Goal: Information Seeking & Learning: Find specific fact

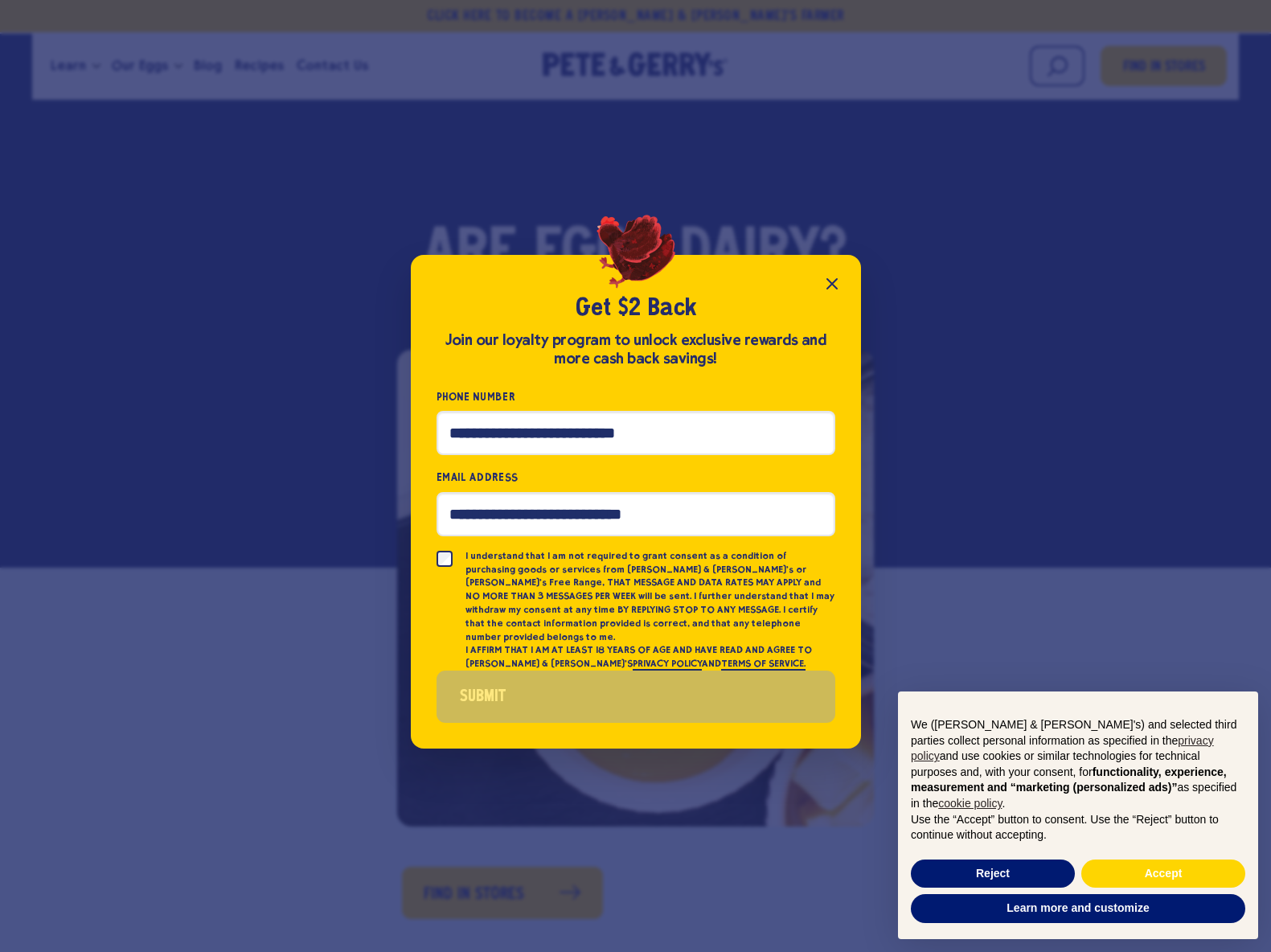
click at [822, 287] on icon "Close popup" at bounding box center [831, 283] width 19 height 19
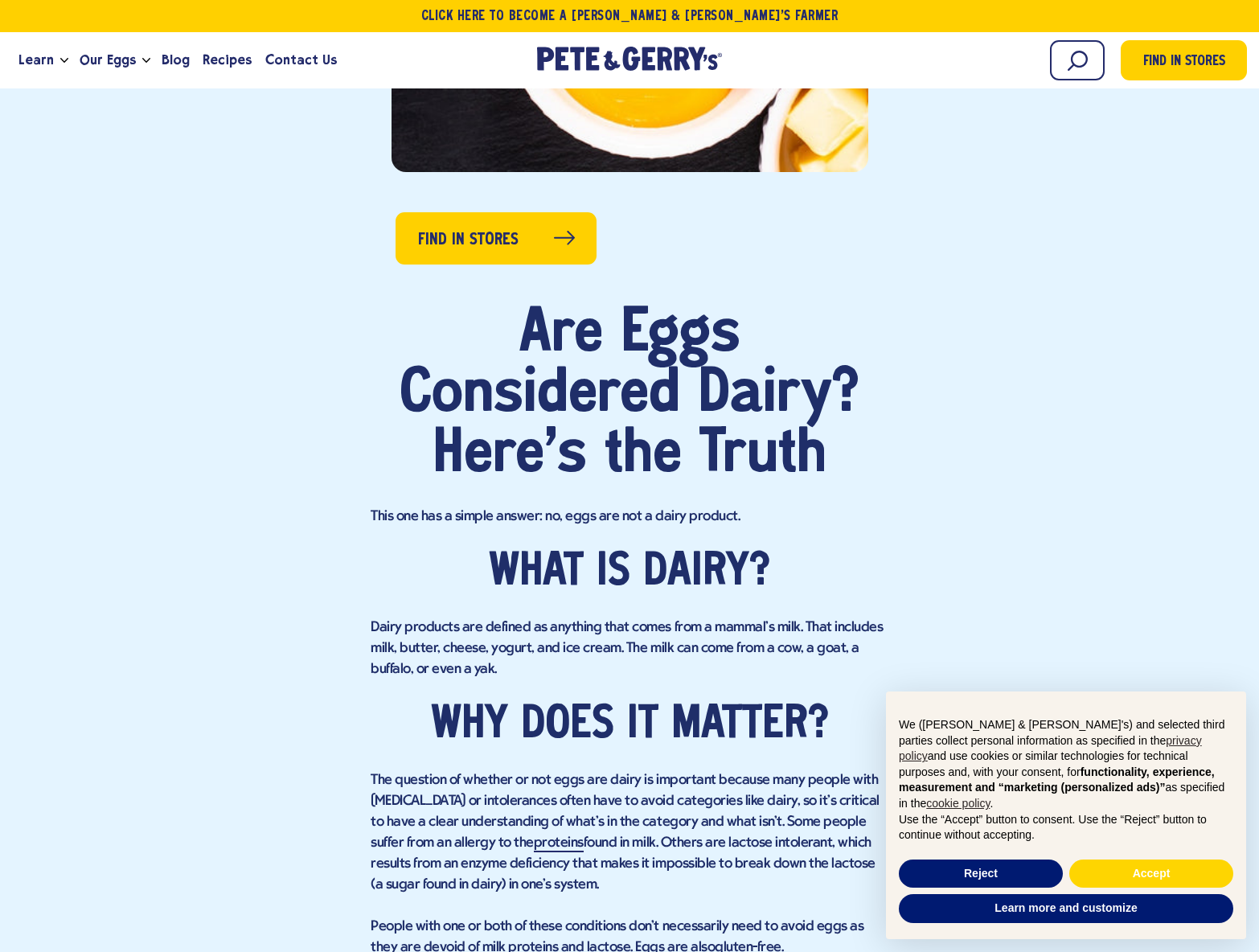
scroll to position [659, 0]
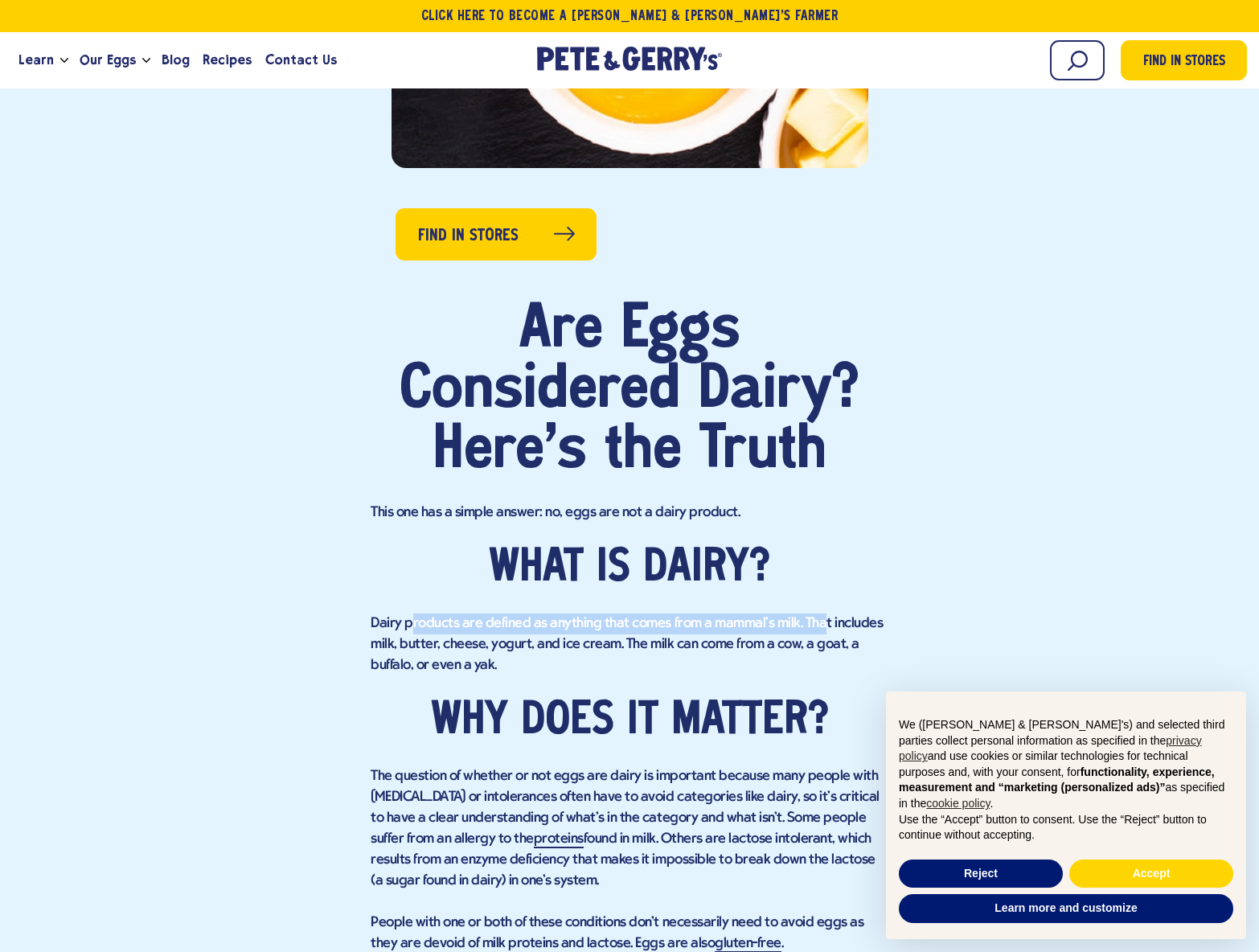
drag, startPoint x: 410, startPoint y: 615, endPoint x: 814, endPoint y: 613, distance: 404.0
click at [814, 613] on p "Dairy products are defined as anything that comes from a mammal's milk. That in…" at bounding box center [629, 644] width 517 height 63
click at [802, 611] on div "Are Eggs Considered Dairy? Here's the Truth This one has a simple answer: no, e…" at bounding box center [629, 770] width 517 height 938
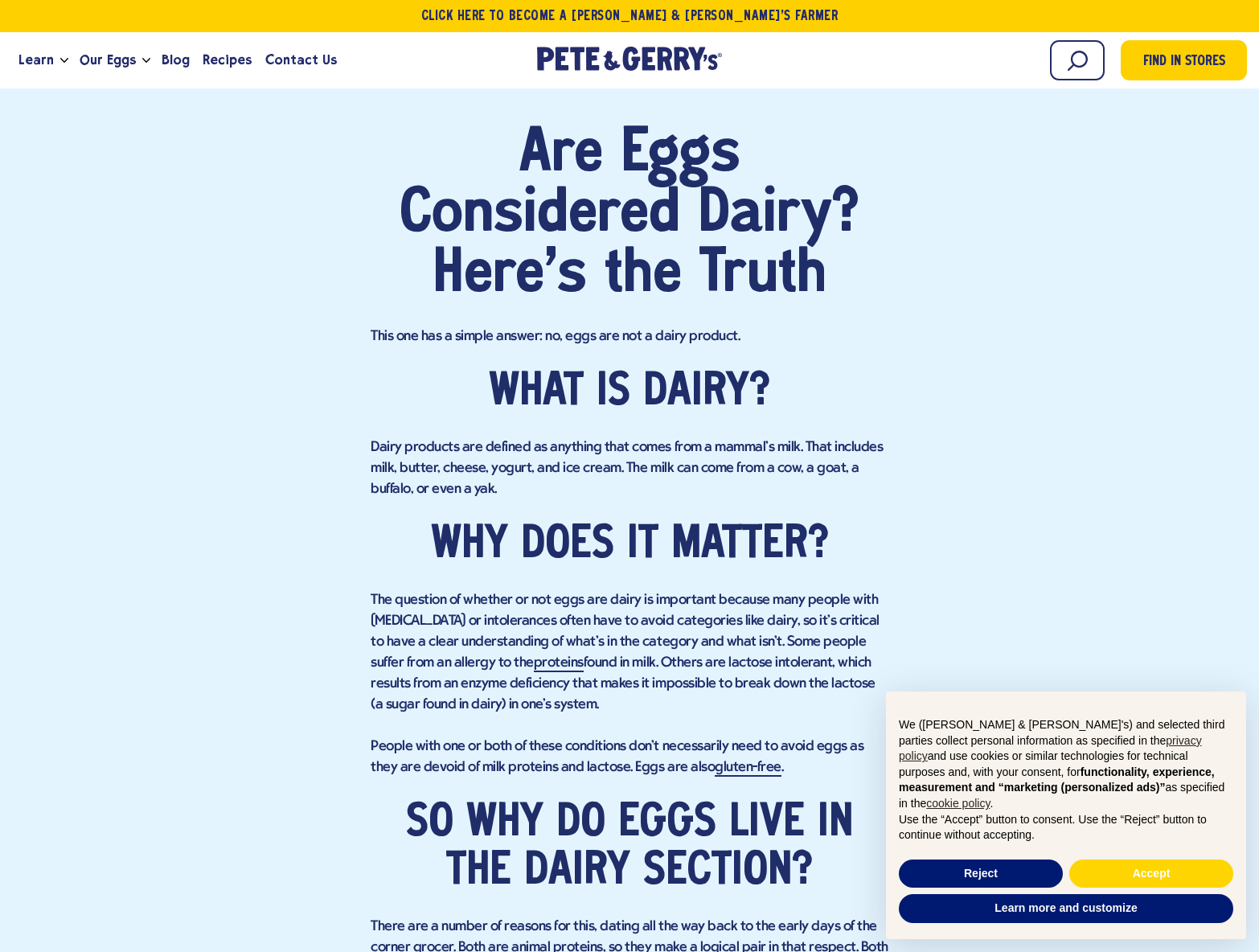
scroll to position [835, 0]
drag, startPoint x: 367, startPoint y: 602, endPoint x: 877, endPoint y: 593, distance: 510.1
click at [877, 593] on div "Find in Stores Are Eggs Considered Dairy? Here's the Truth This one has a simpl…" at bounding box center [629, 534] width 1235 height 1315
drag, startPoint x: 369, startPoint y: 624, endPoint x: 879, endPoint y: 619, distance: 510.0
click at [879, 619] on div "Find in Stores Are Eggs Considered Dairy? Here's the Truth This one has a simpl…" at bounding box center [629, 534] width 1235 height 1315
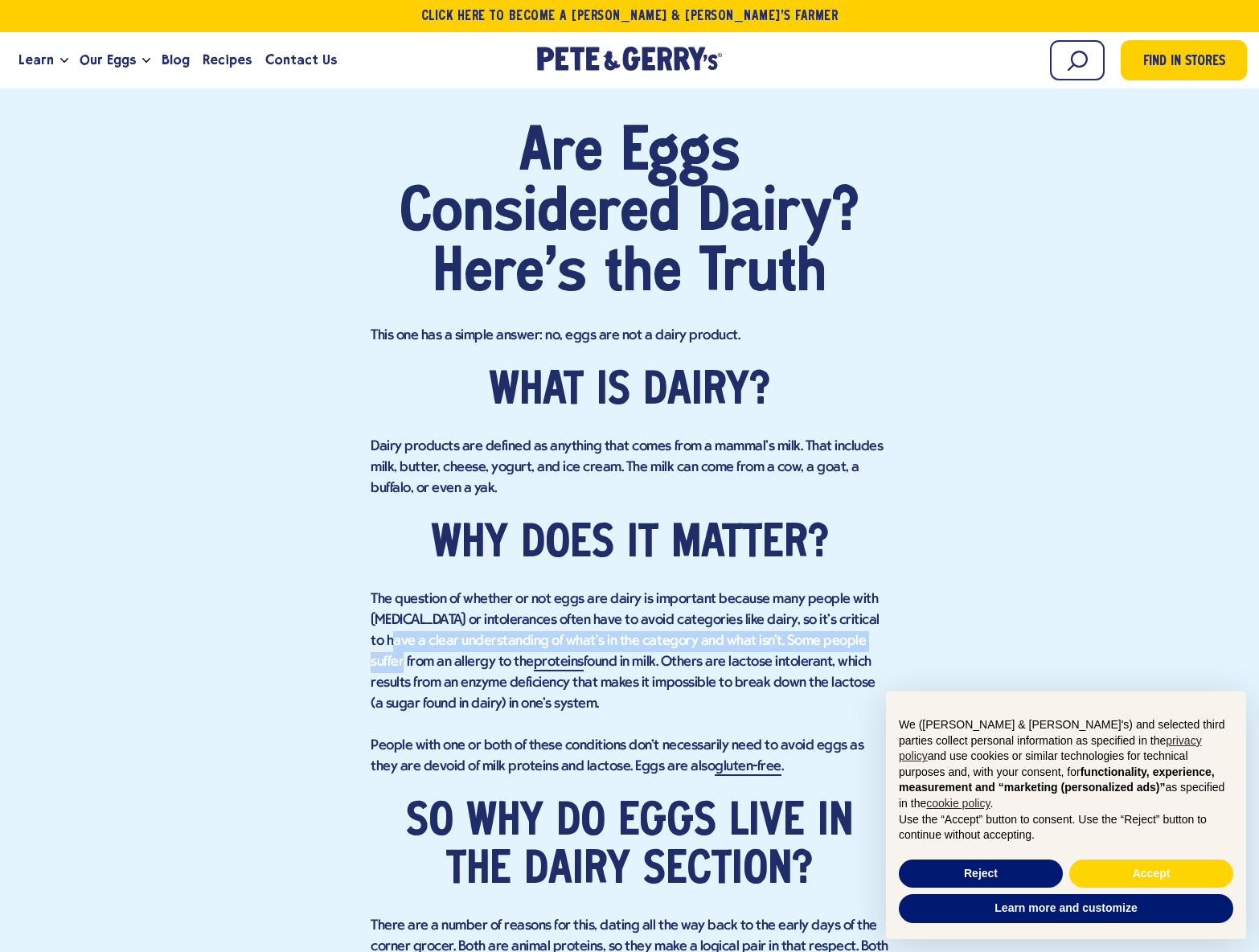
drag, startPoint x: 372, startPoint y: 642, endPoint x: 874, endPoint y: 647, distance: 502.0
click at [874, 647] on p "The question of whether or not eggs are dairy is important because many people …" at bounding box center [629, 652] width 517 height 126
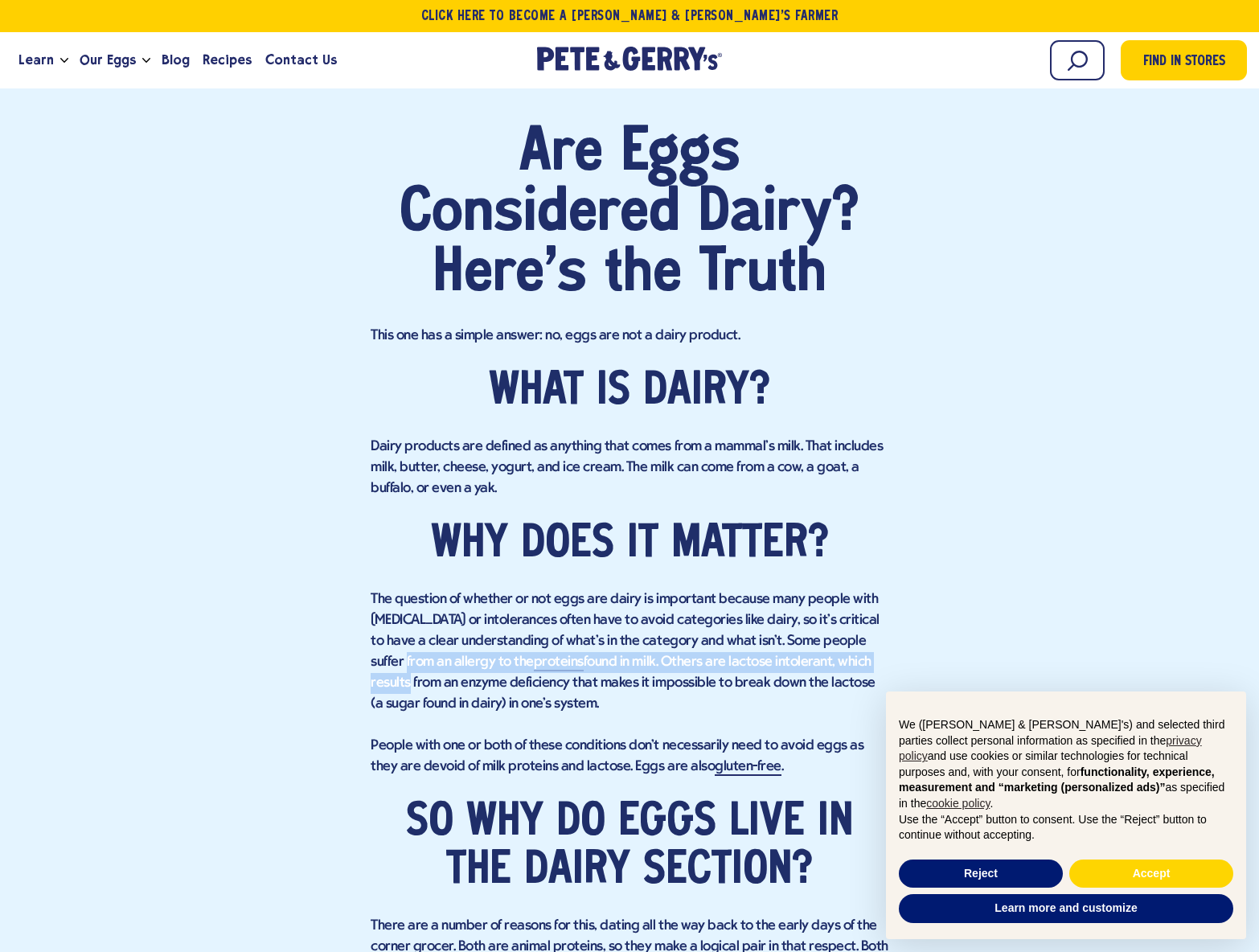
drag, startPoint x: 371, startPoint y: 661, endPoint x: 868, endPoint y: 663, distance: 497.0
click at [869, 662] on p "The question of whether or not eggs are dairy is important because many people …" at bounding box center [629, 652] width 517 height 126
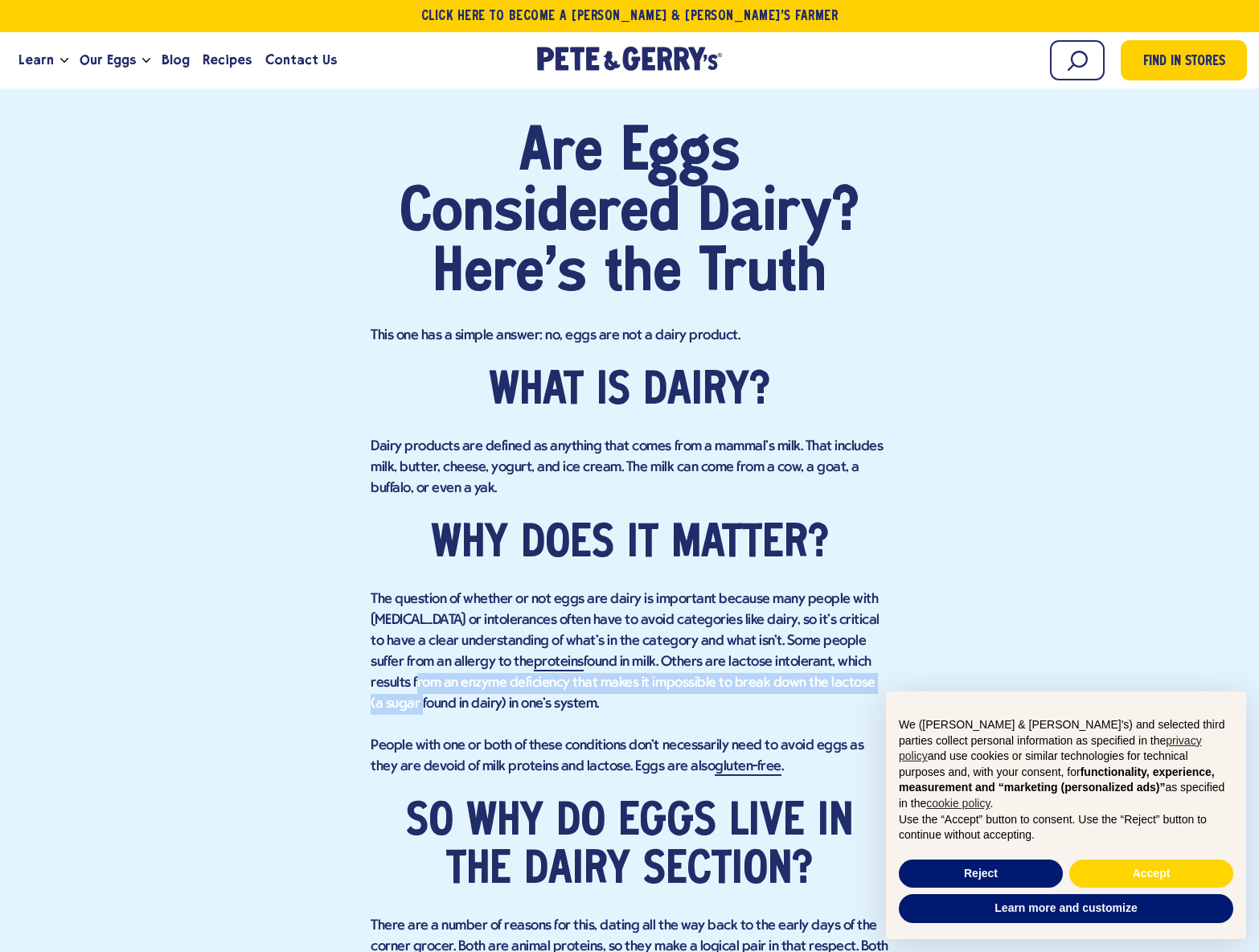
drag, startPoint x: 372, startPoint y: 677, endPoint x: 788, endPoint y: 717, distance: 417.9
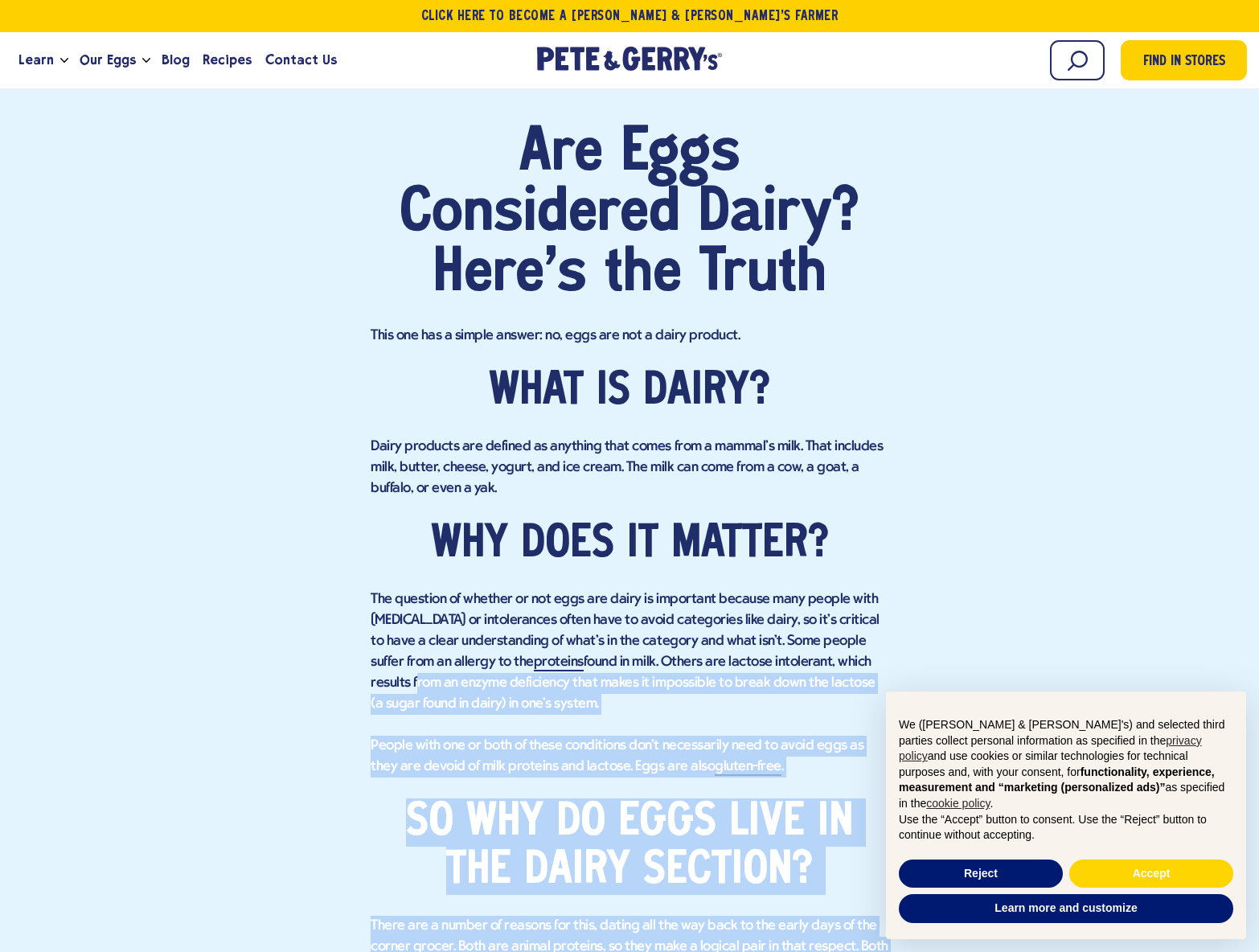
click at [381, 703] on p "The question of whether or not eggs are dairy is important because many people …" at bounding box center [629, 652] width 517 height 126
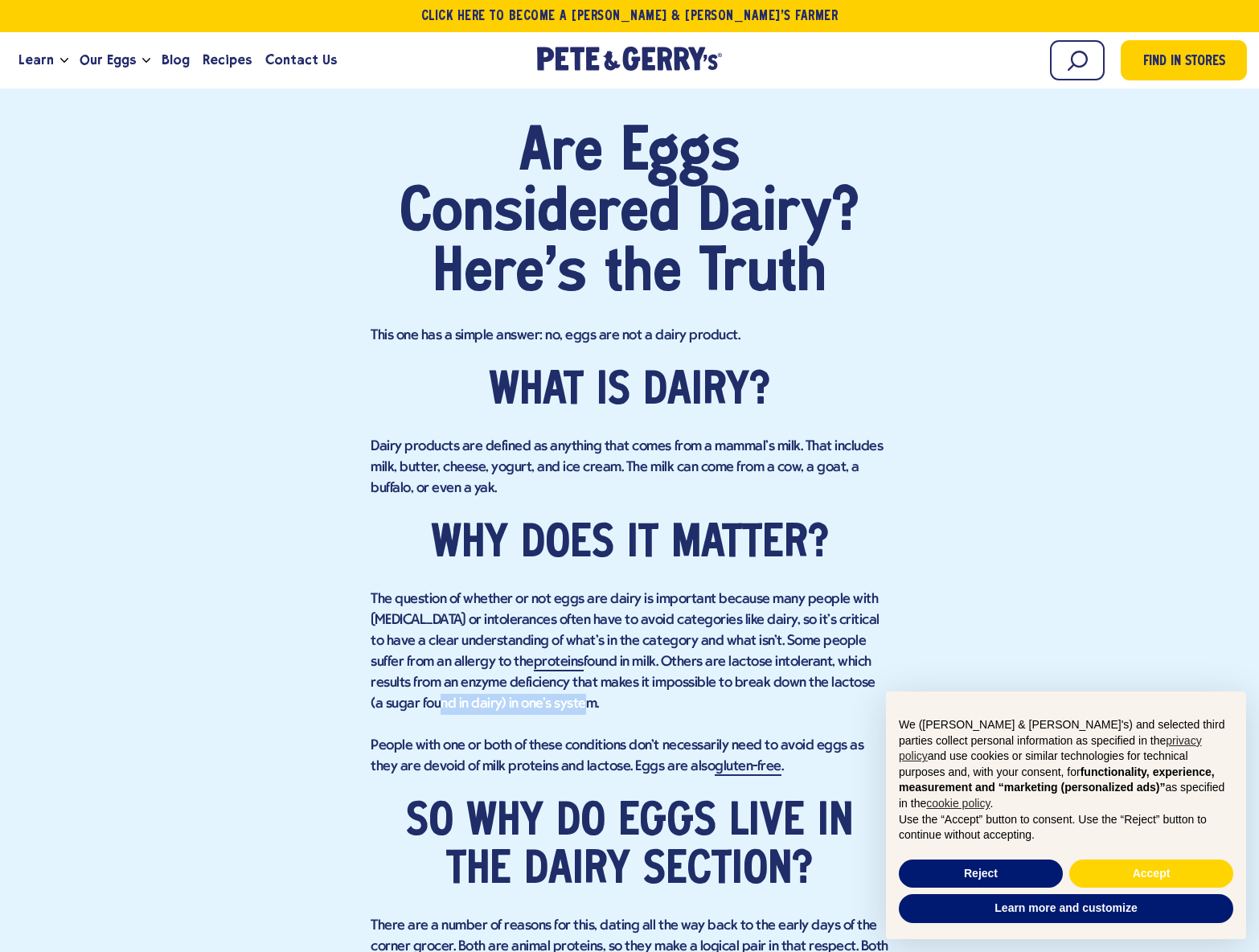
drag, startPoint x: 381, startPoint y: 703, endPoint x: 524, endPoint y: 700, distance: 143.0
click at [524, 700] on p "The question of whether or not eggs are dairy is important because many people …" at bounding box center [629, 652] width 517 height 126
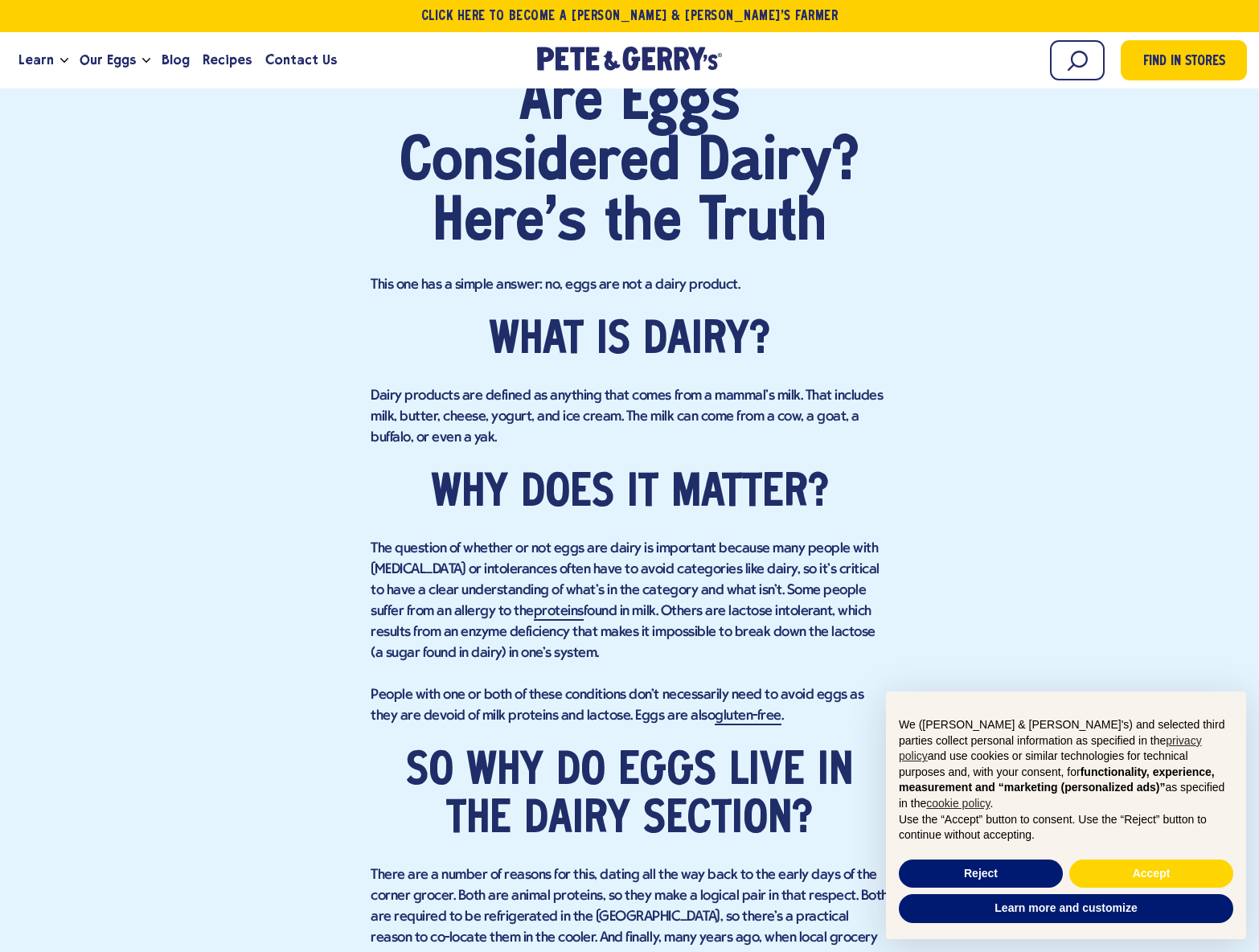
scroll to position [919, 0]
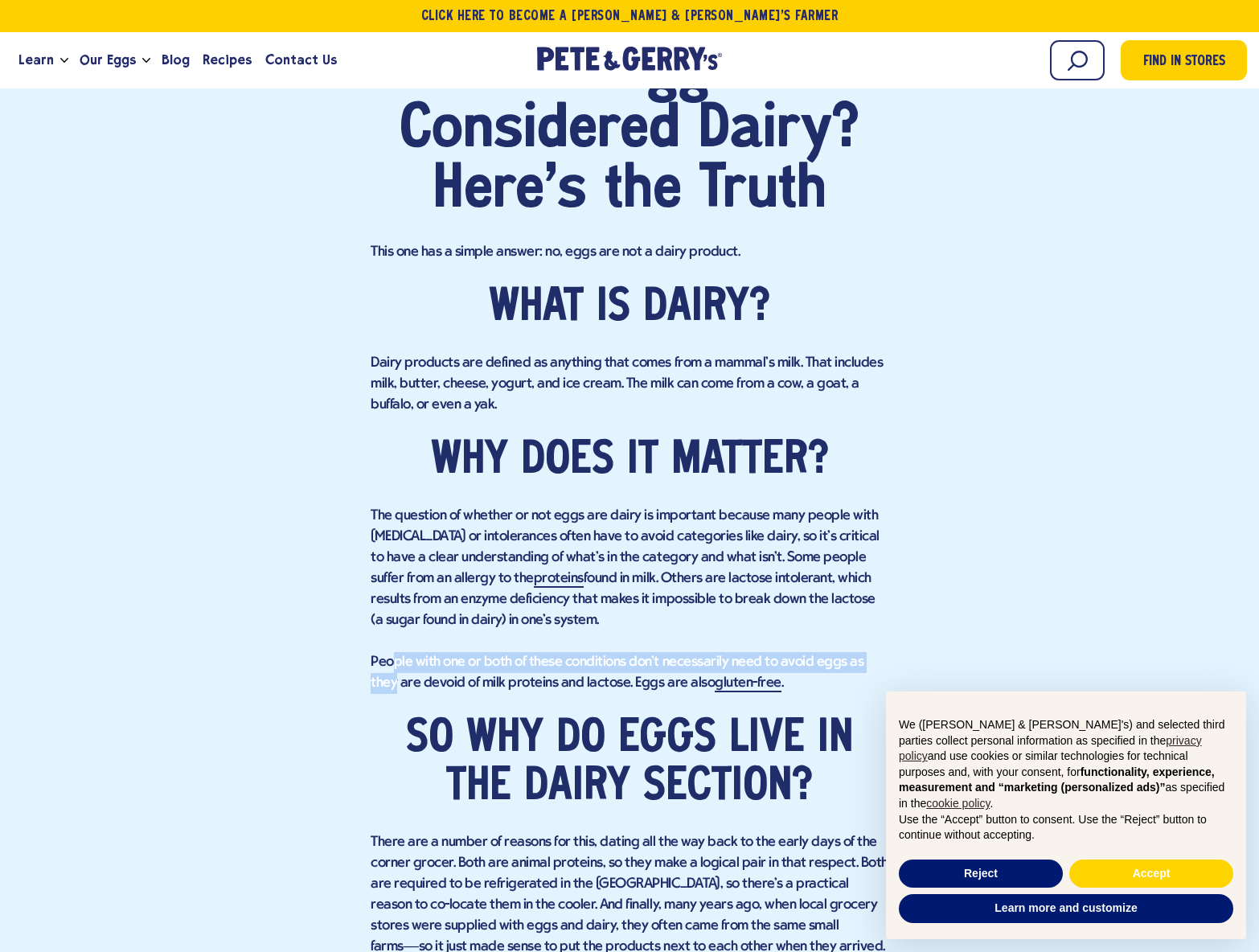
drag, startPoint x: 393, startPoint y: 662, endPoint x: 883, endPoint y: 656, distance: 490.0
click at [883, 656] on p "People with one or both of these conditions don't necessarily need to avoid egg…" at bounding box center [629, 673] width 517 height 42
drag, startPoint x: 370, startPoint y: 684, endPoint x: 761, endPoint y: 660, distance: 391.7
click at [761, 660] on div "Find in Stores Are Eggs Considered Dairy? Here's the Truth This one has a simpl…" at bounding box center [629, 451] width 1235 height 1315
click at [742, 663] on p "People with one or both of these conditions don't necessarily need to avoid egg…" at bounding box center [629, 673] width 517 height 42
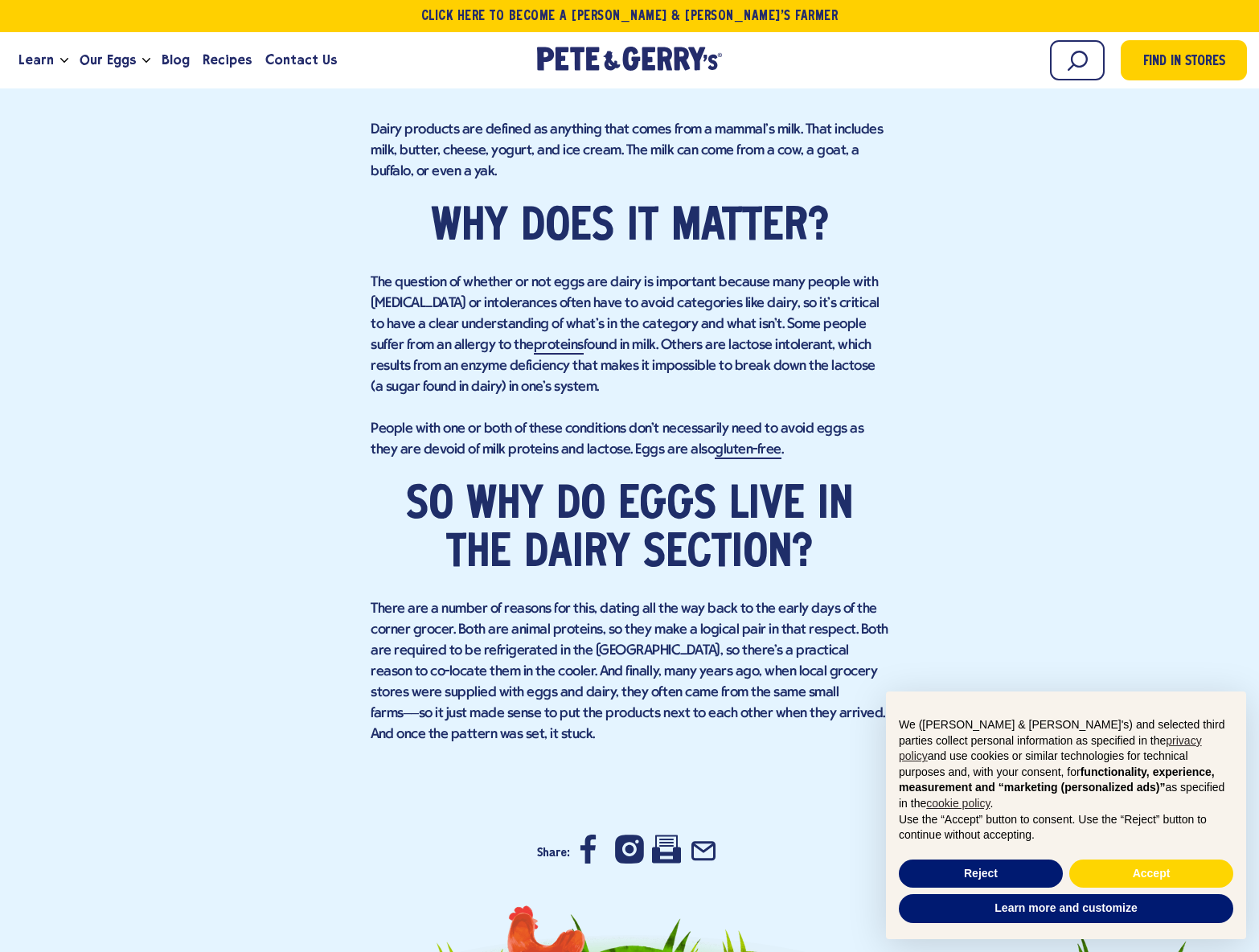
scroll to position [1174, 0]
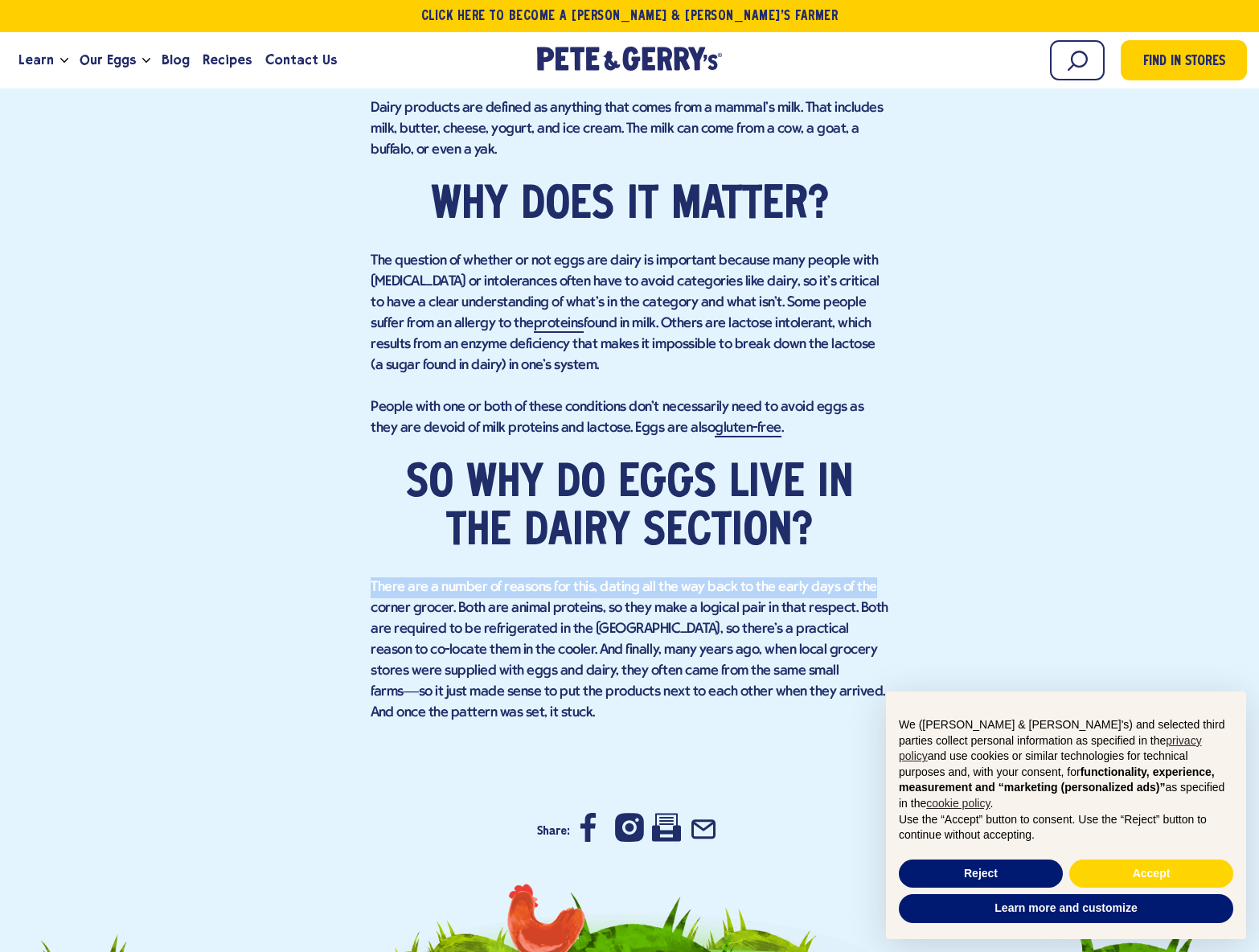
drag, startPoint x: 373, startPoint y: 582, endPoint x: 865, endPoint y: 599, distance: 492.3
click at [870, 591] on div "Find in Stores Are Eggs Considered Dairy? Here's the Truth This one has a simpl…" at bounding box center [629, 195] width 1235 height 1315
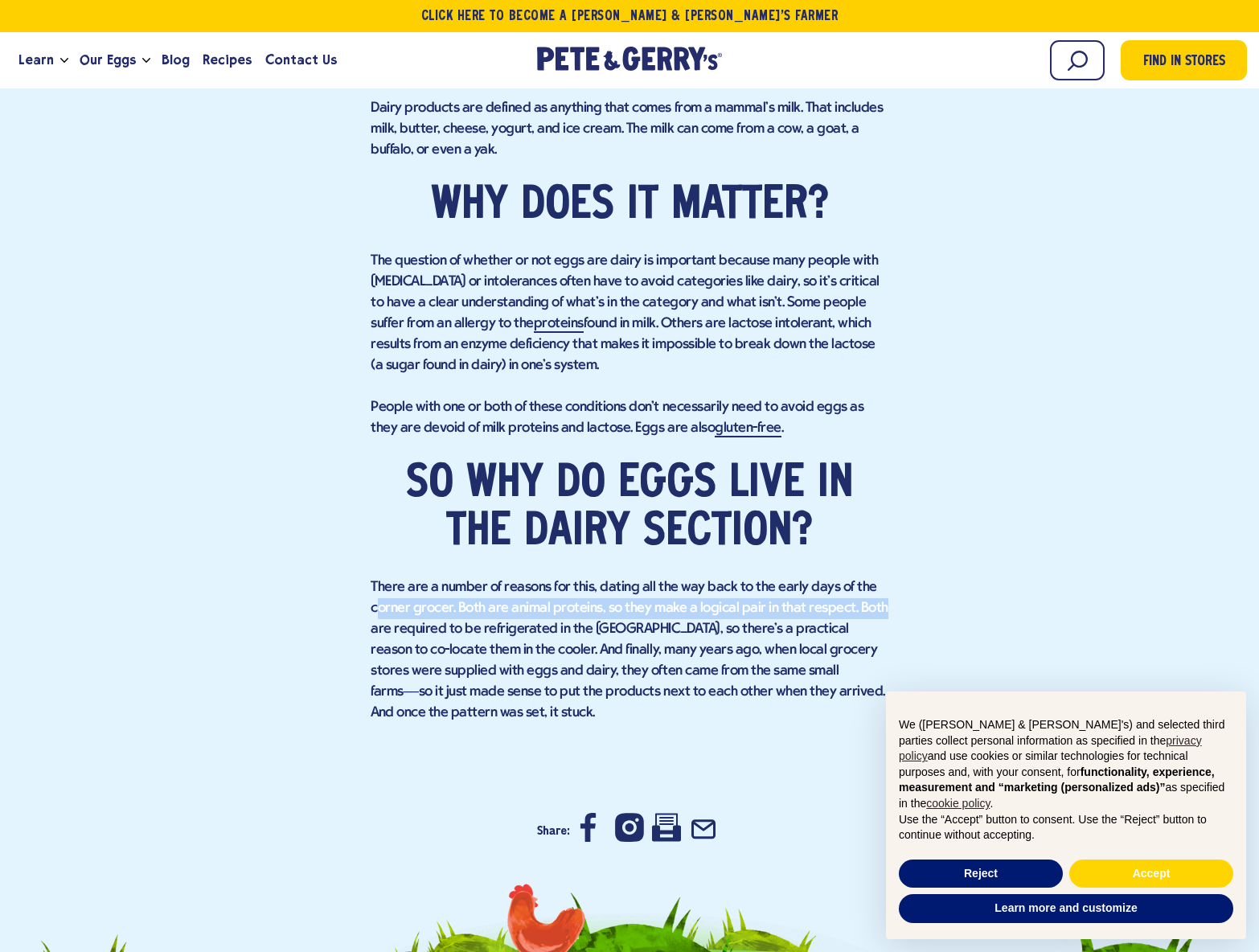
drag, startPoint x: 375, startPoint y: 605, endPoint x: 926, endPoint y: 612, distance: 551.0
click at [949, 604] on div "Find in Stores Are Eggs Considered Dairy? Here's the Truth This one has a simpl…" at bounding box center [629, 195] width 1235 height 1315
drag, startPoint x: 371, startPoint y: 629, endPoint x: 864, endPoint y: 630, distance: 493.0
click at [865, 630] on p "There are a number of reasons for this, dating all the way back to the early da…" at bounding box center [629, 650] width 517 height 147
drag, startPoint x: 863, startPoint y: 630, endPoint x: 775, endPoint y: 644, distance: 89.1
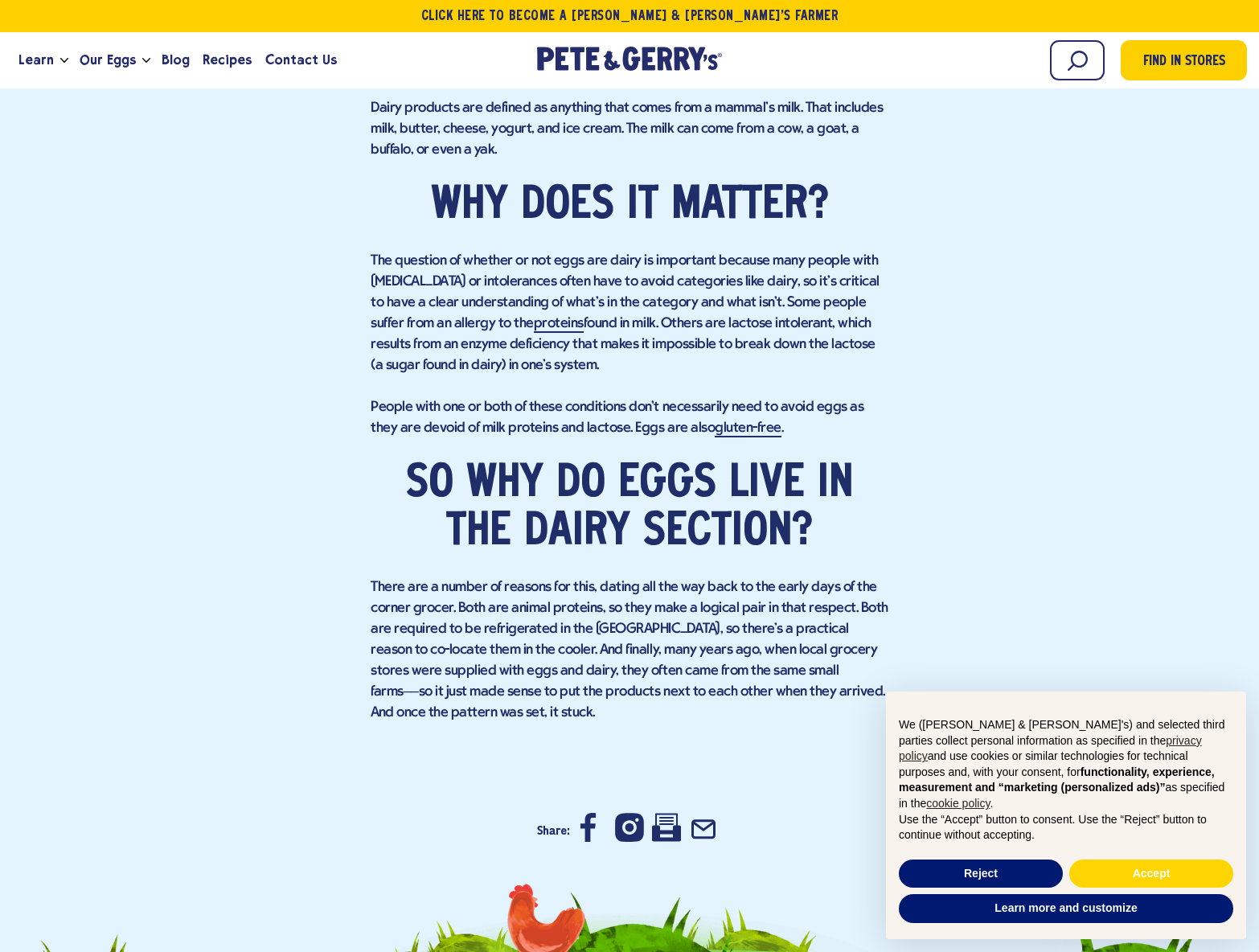
click at [859, 632] on p "There are a number of reasons for this, dating all the way back to the early da…" at bounding box center [629, 650] width 517 height 147
click at [513, 673] on p "There are a number of reasons for this, dating all the way back to the early da…" at bounding box center [629, 650] width 517 height 147
click at [746, 659] on p "There are a number of reasons for this, dating all the way back to the early da…" at bounding box center [629, 650] width 517 height 147
click at [746, 660] on p "There are a number of reasons for this, dating all the way back to the early da…" at bounding box center [629, 650] width 517 height 147
click at [759, 655] on p "There are a number of reasons for this, dating all the way back to the early da…" at bounding box center [629, 650] width 517 height 147
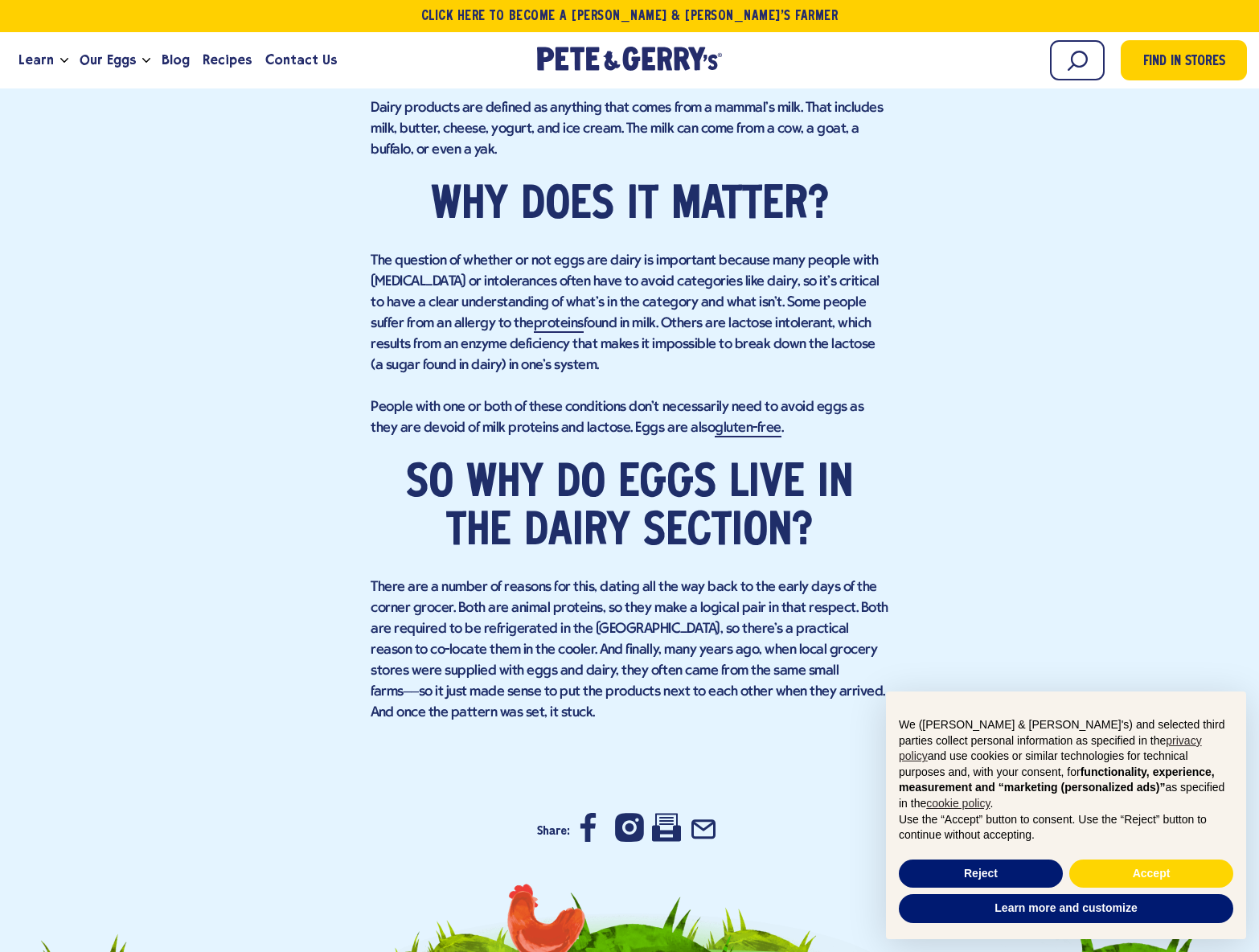
click at [766, 655] on p "There are a number of reasons for this, dating all the way back to the early da…" at bounding box center [629, 650] width 517 height 147
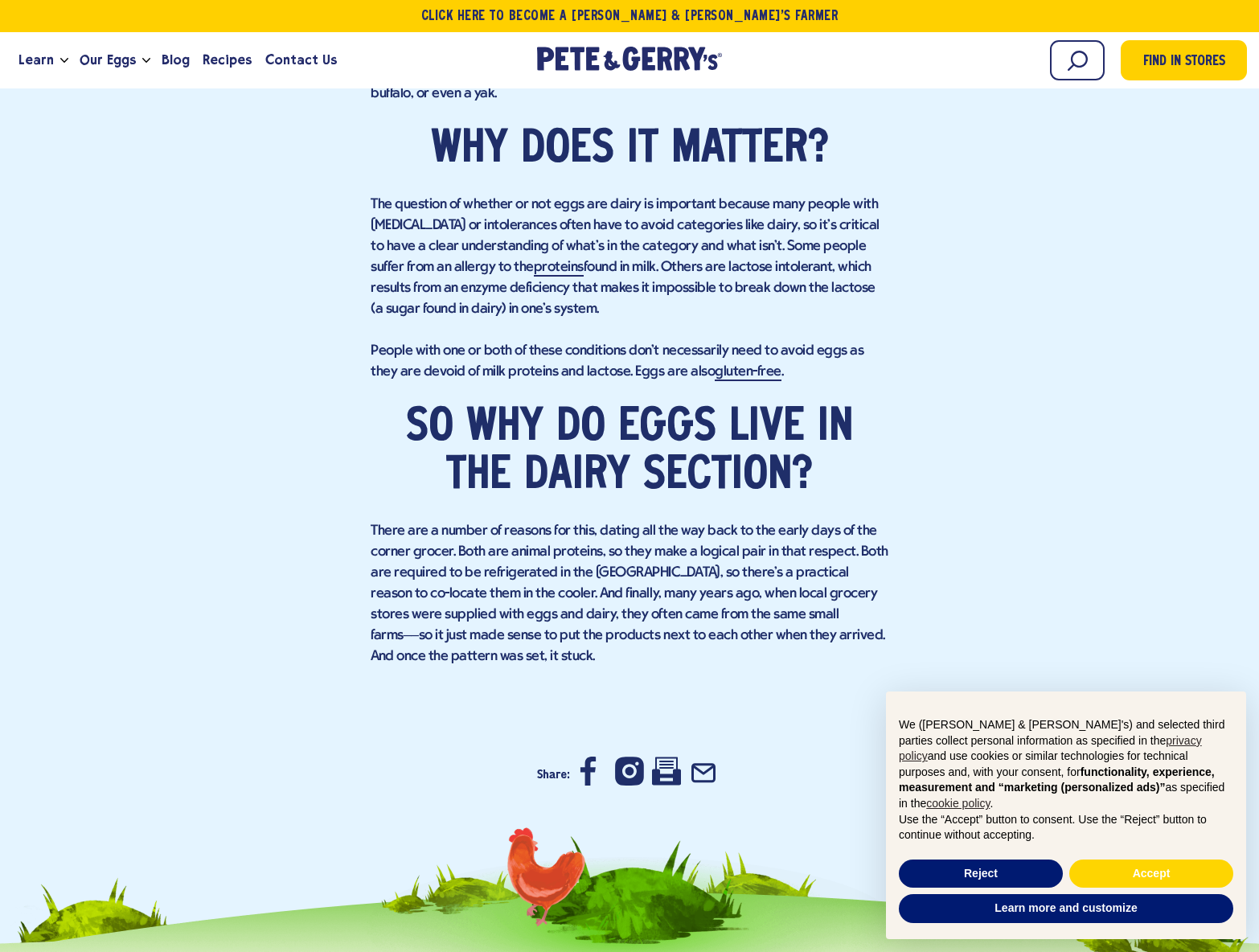
scroll to position [1230, 0]
drag, startPoint x: 420, startPoint y: 631, endPoint x: 510, endPoint y: 643, distance: 90.8
click at [510, 643] on p "There are a number of reasons for this, dating all the way back to the early da…" at bounding box center [629, 594] width 517 height 147
click at [521, 633] on p "There are a number of reasons for this, dating all the way back to the early da…" at bounding box center [629, 594] width 517 height 147
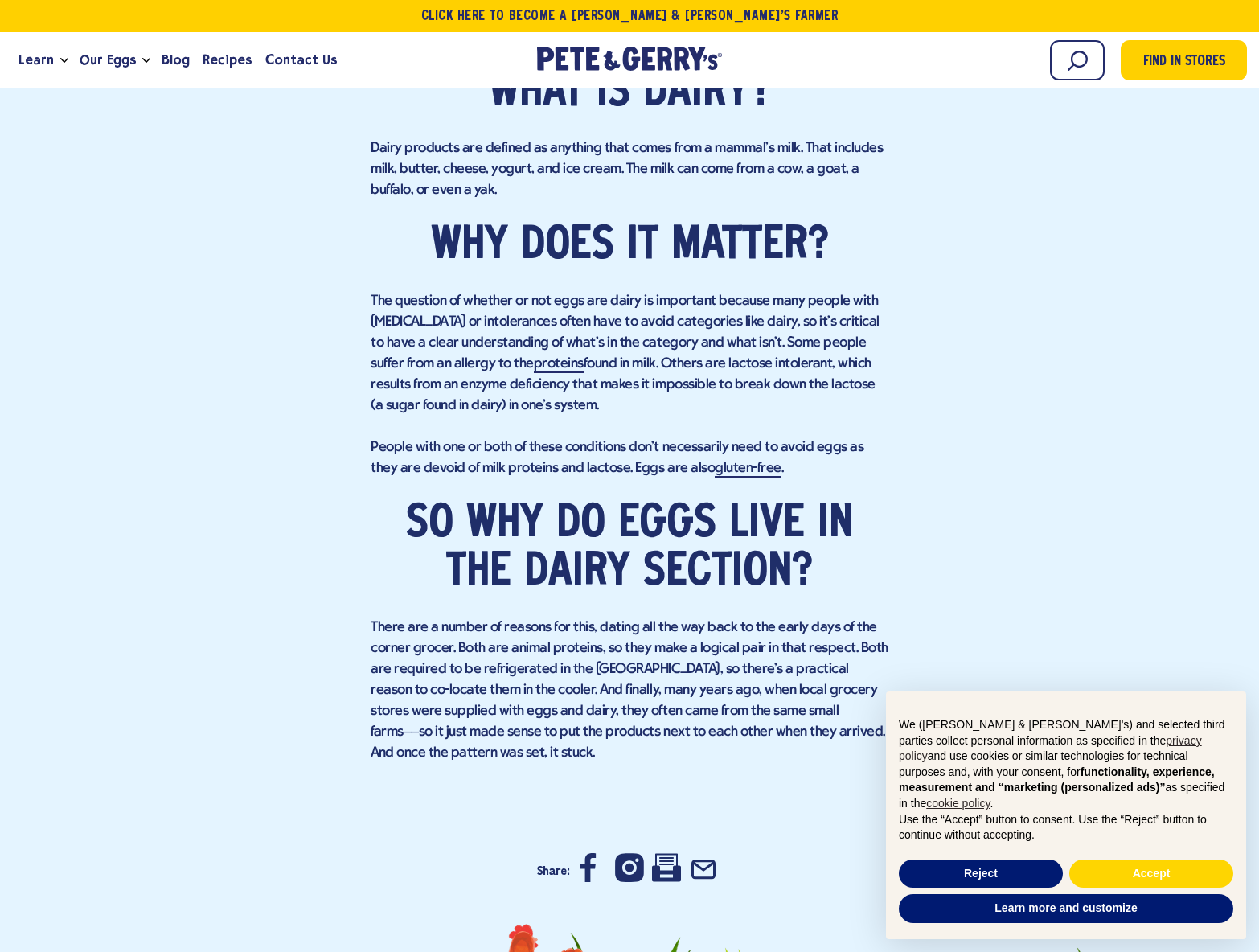
scroll to position [1130, 0]
